Goal: Check status: Check status

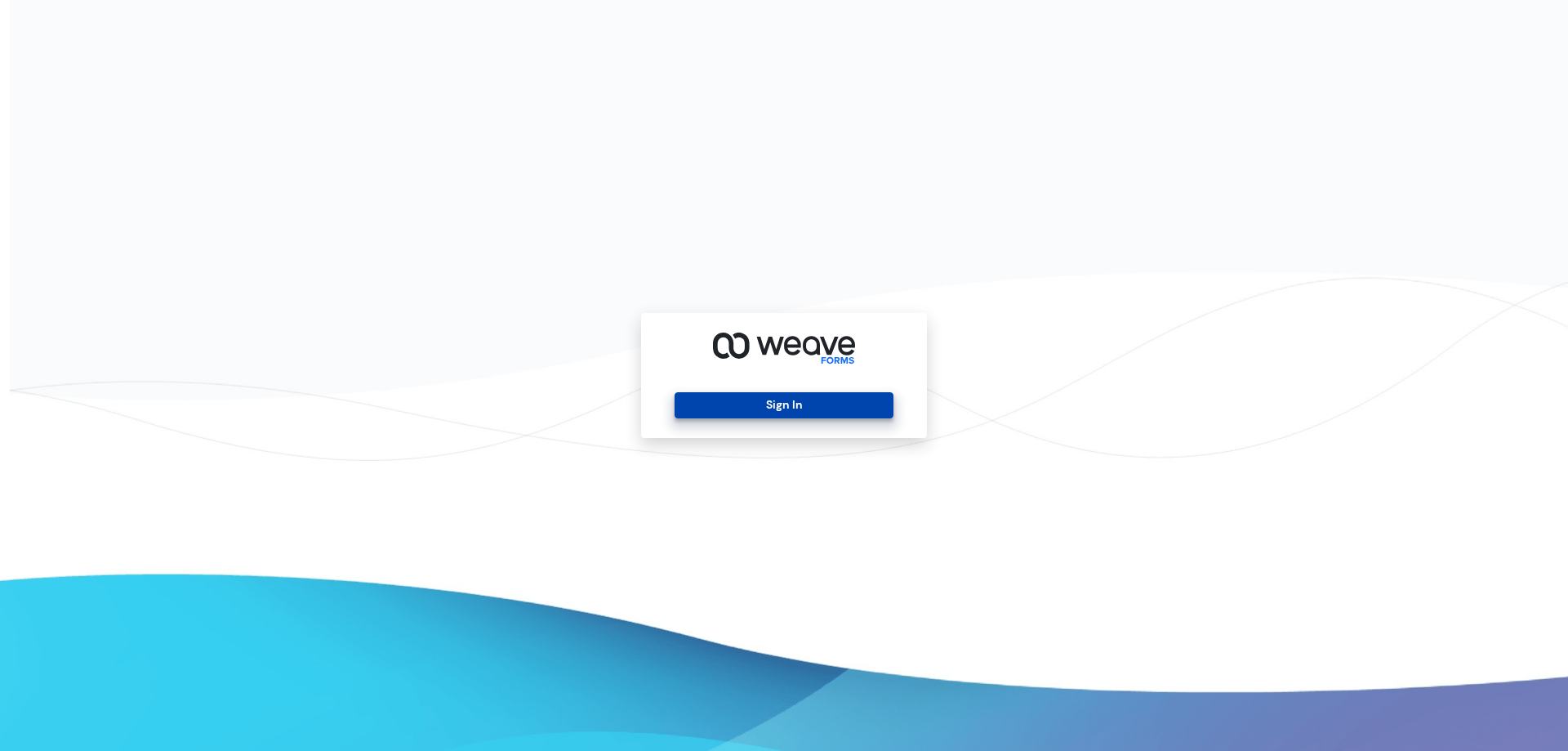
click at [800, 397] on button "Sign In" at bounding box center [783, 405] width 218 height 26
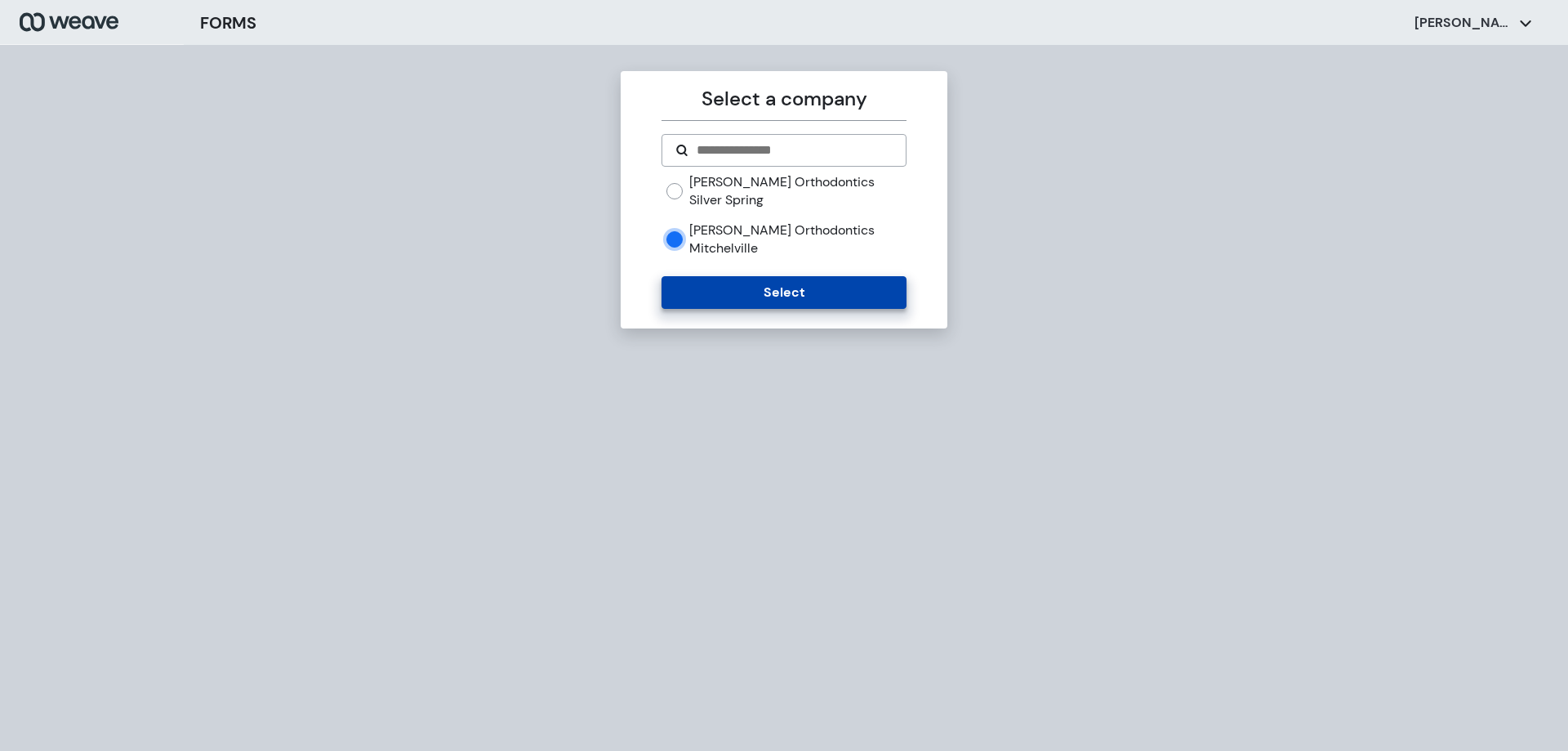
click at [737, 276] on button "Select" at bounding box center [784, 292] width 244 height 33
